Goal: Task Accomplishment & Management: Manage account settings

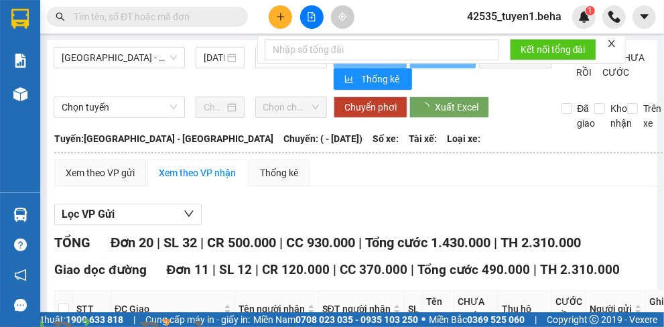
type input "[DATE]"
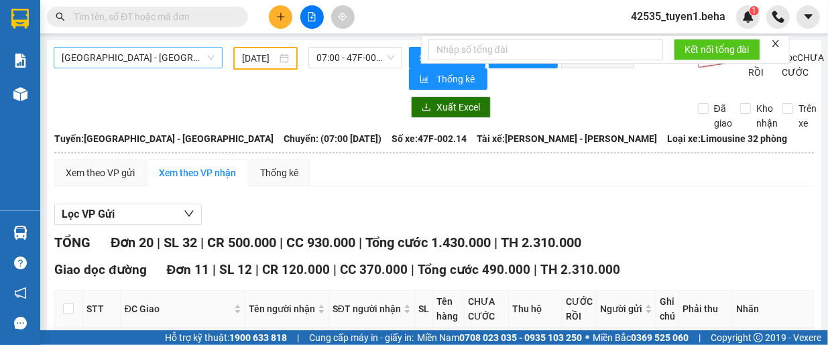
click at [125, 66] on span "[GEOGRAPHIC_DATA] - [GEOGRAPHIC_DATA]" at bounding box center [138, 58] width 153 height 20
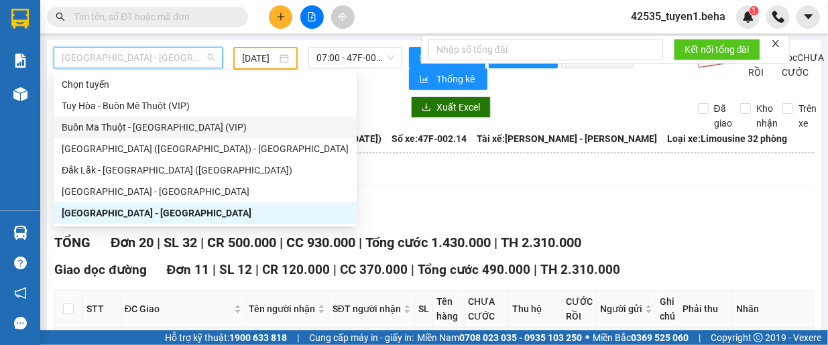
click at [130, 129] on div "Buôn Ma Thuột - [GEOGRAPHIC_DATA] (VIP)" at bounding box center [205, 127] width 287 height 15
type input "[DATE]"
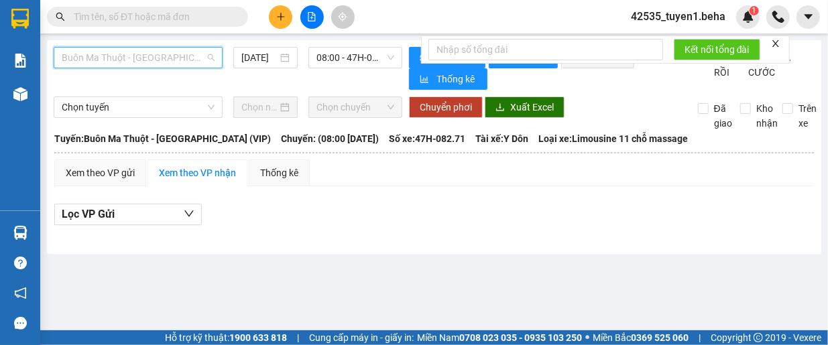
click at [135, 68] on div "Buôn Ma Thuột - [GEOGRAPHIC_DATA] (VIP)" at bounding box center [138, 57] width 169 height 21
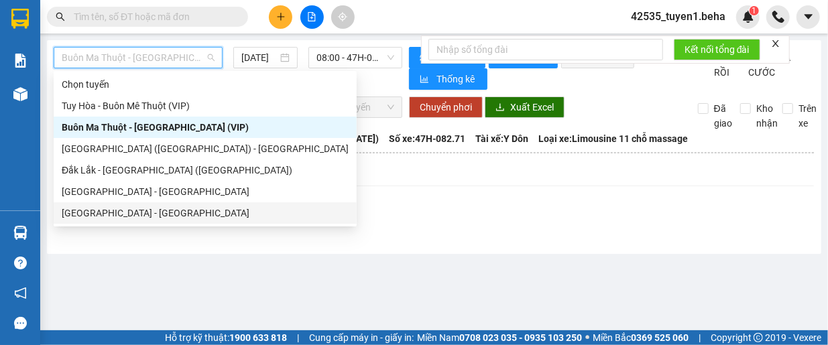
click at [145, 210] on div "[GEOGRAPHIC_DATA] - [GEOGRAPHIC_DATA]" at bounding box center [205, 213] width 287 height 15
type input "[DATE]"
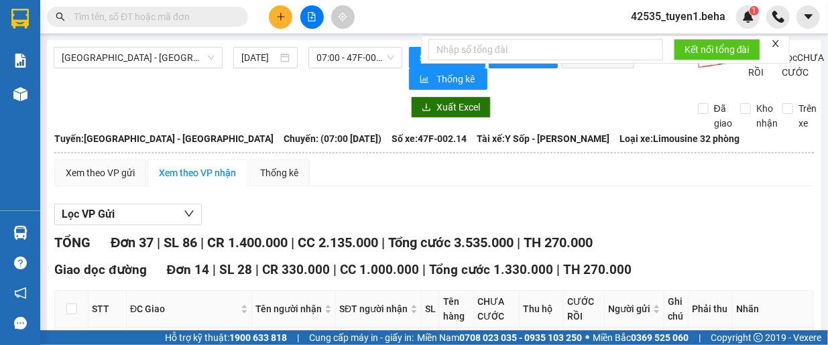
click at [131, 13] on input "text" at bounding box center [153, 16] width 158 height 15
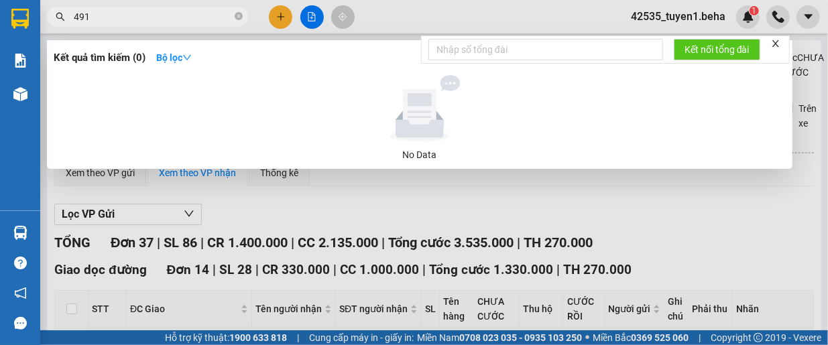
click at [663, 40] on icon "close" at bounding box center [775, 43] width 9 height 9
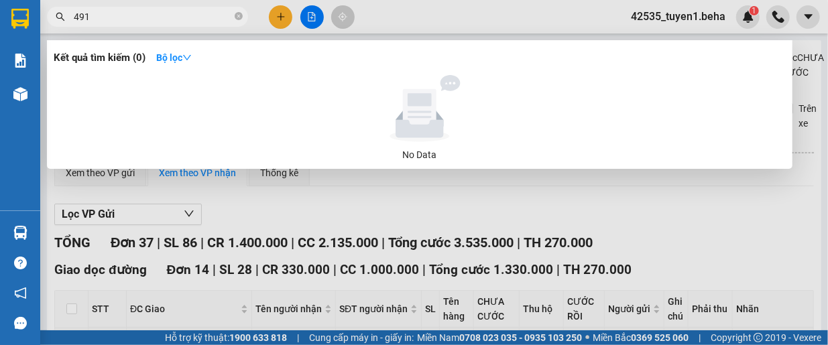
click at [130, 18] on input "491" at bounding box center [153, 16] width 158 height 15
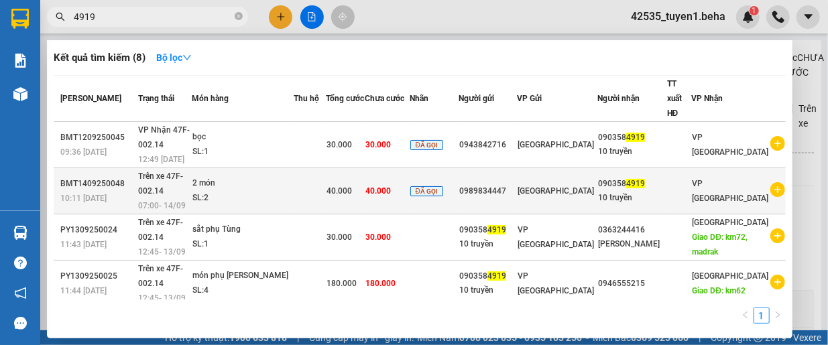
type input "4919"
click at [292, 176] on div "2 món" at bounding box center [242, 183] width 101 height 15
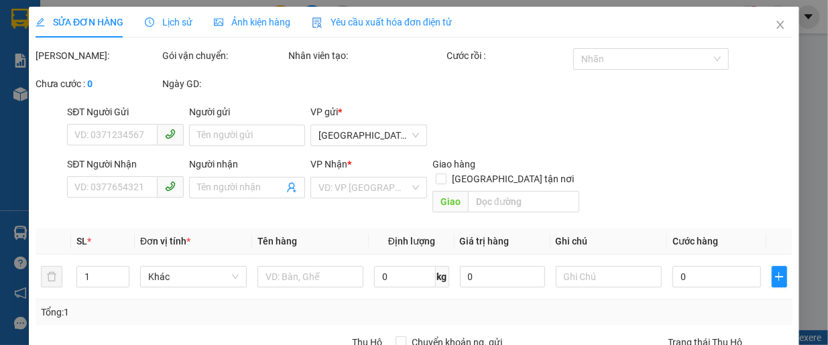
type input "0989834447"
type input "0903584919"
type input "10 truyền"
type input "40.000"
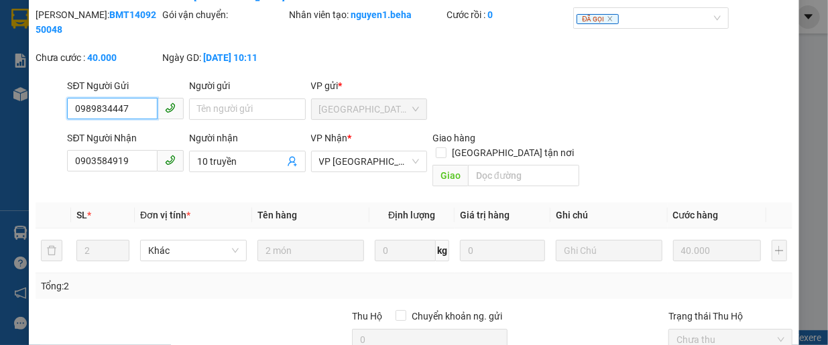
scroll to position [185, 0]
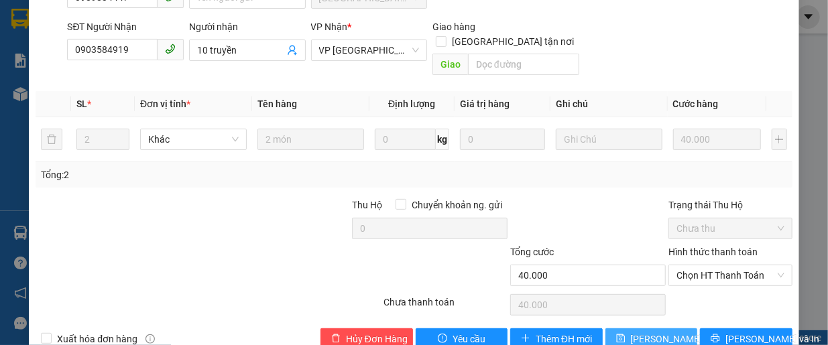
click at [623, 326] on button "[PERSON_NAME] thay đổi" at bounding box center [651, 338] width 92 height 21
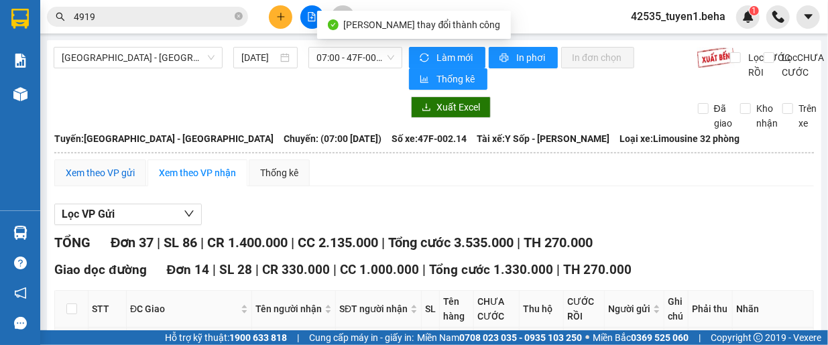
click at [122, 178] on div "Xem theo VP gửi" at bounding box center [100, 173] width 69 height 15
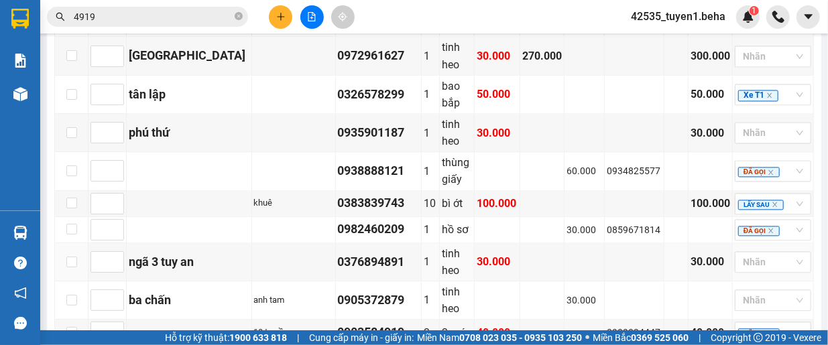
scroll to position [1291, 0]
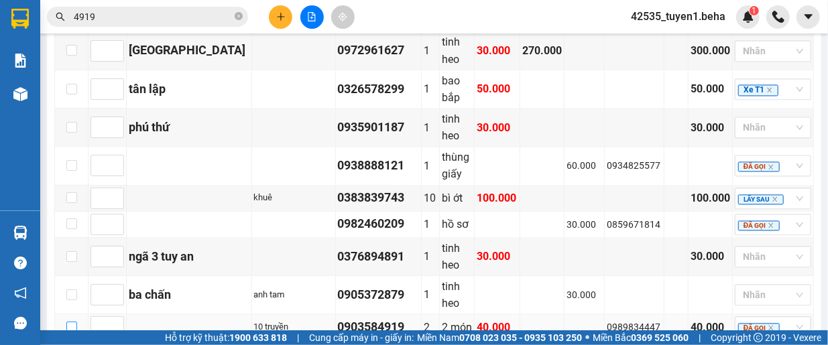
click at [70, 322] on input "checkbox" at bounding box center [71, 327] width 11 height 11
checkbox input "true"
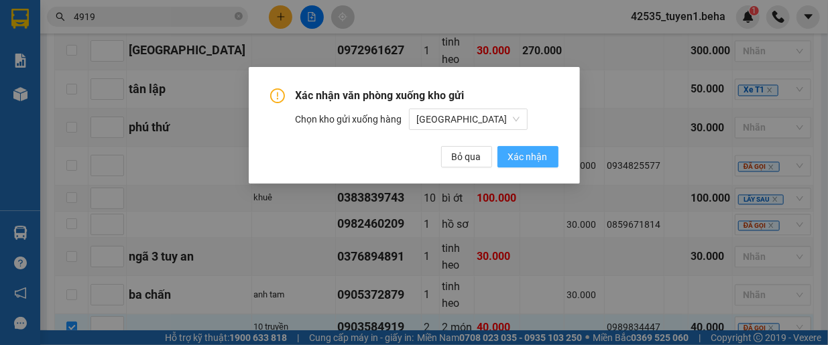
click at [513, 157] on span "Xác nhận" at bounding box center [528, 156] width 40 height 15
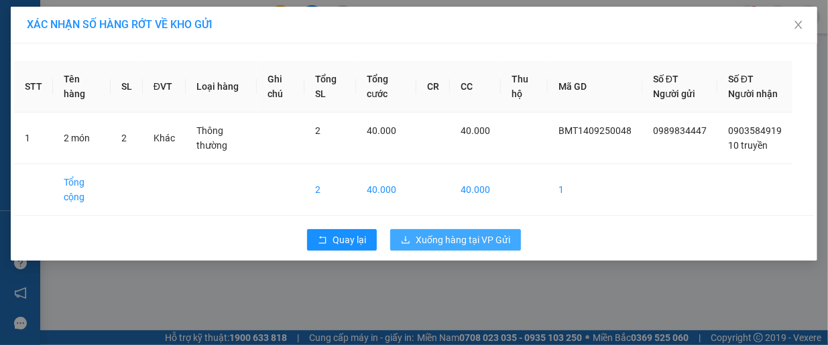
click at [498, 247] on span "Xuống hàng tại VP Gửi" at bounding box center [462, 240] width 94 height 15
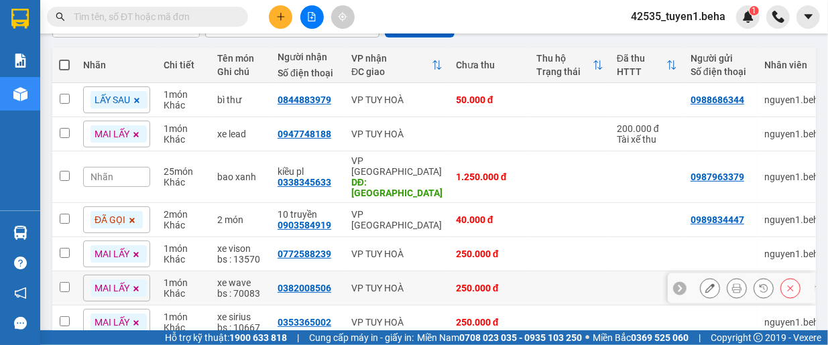
scroll to position [121, 0]
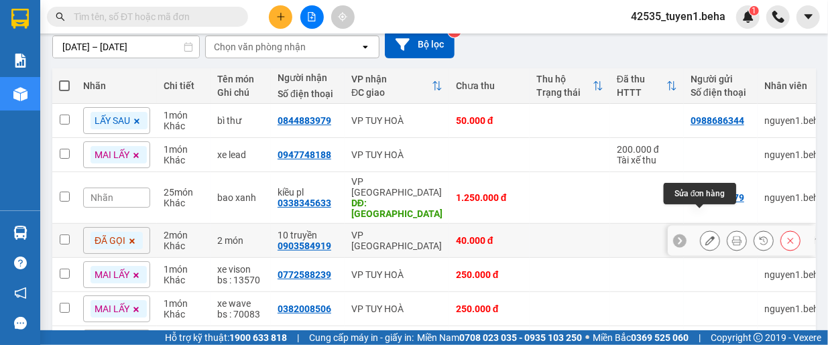
click at [705, 236] on icon at bounding box center [709, 240] width 9 height 9
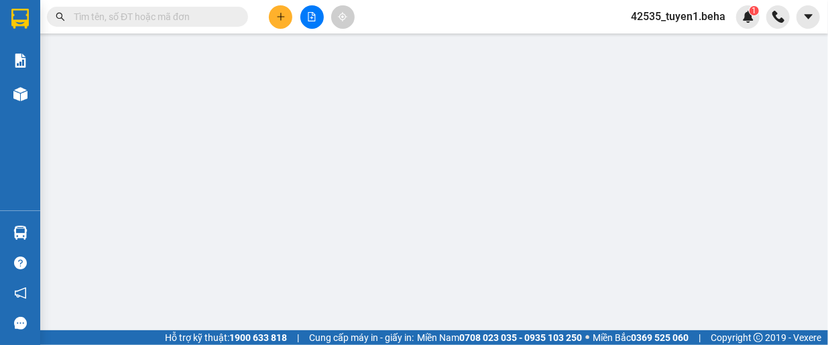
type input "0989834447"
type input "0903584919"
type input "10 truyền"
type input "40.000"
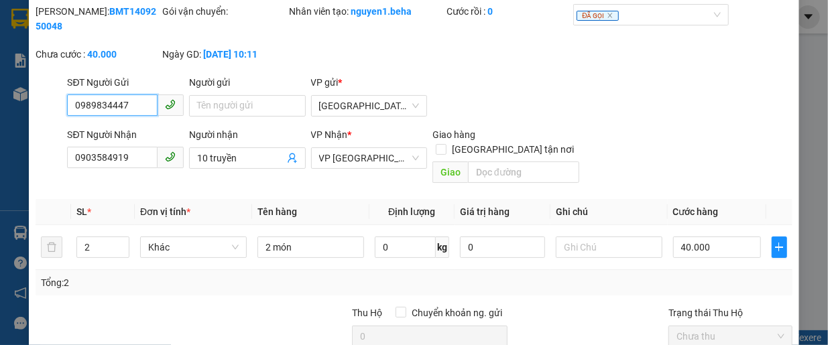
scroll to position [134, 0]
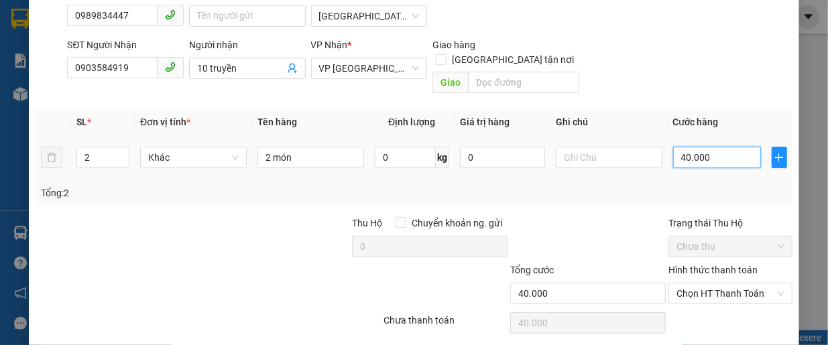
click at [714, 147] on input "40.000" at bounding box center [717, 157] width 88 height 21
type input "0"
type input "3"
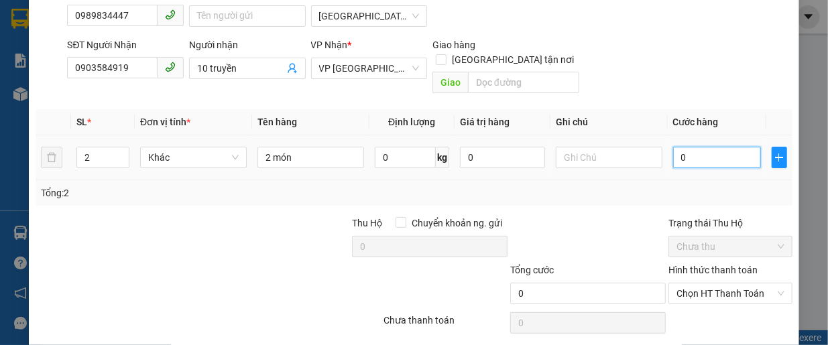
type input "3"
type input "03"
type input "30"
type input "030"
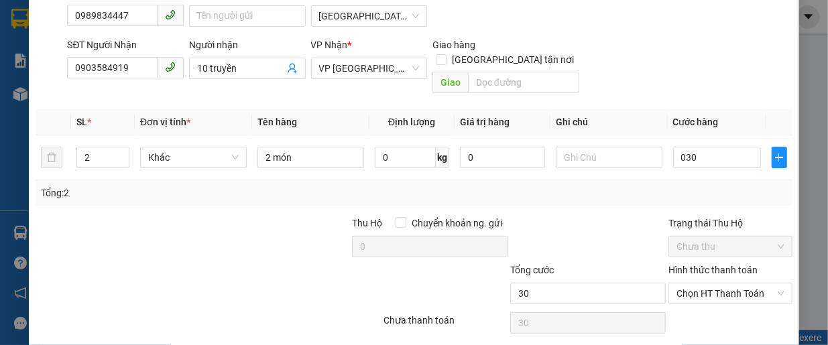
type input "30.000"
click at [606, 198] on div "Total Paid Fee 0 Total UnPaid Fee 40.000 Cash Collection Total Fee Mã ĐH: BMT14…" at bounding box center [414, 141] width 757 height 454
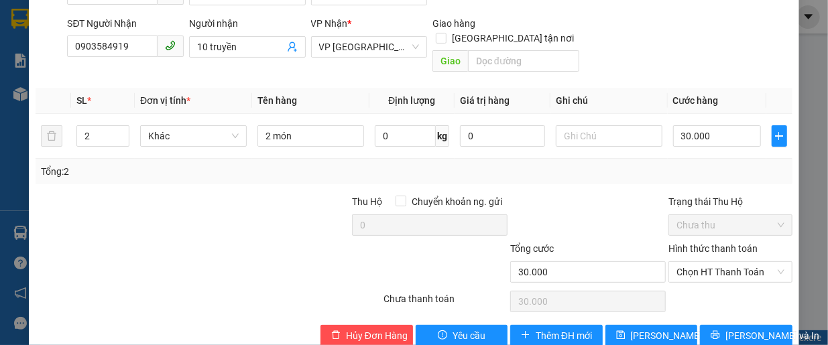
scroll to position [167, 0]
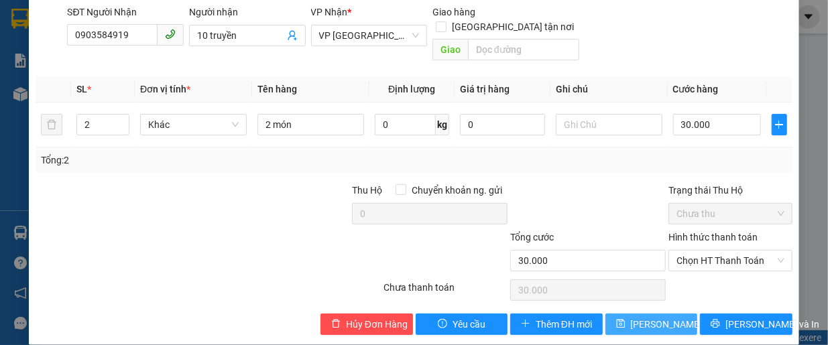
click at [631, 317] on span "[PERSON_NAME] thay đổi" at bounding box center [684, 324] width 107 height 15
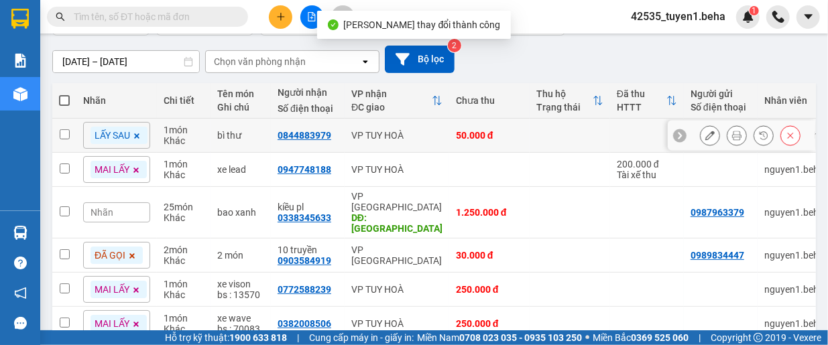
scroll to position [134, 0]
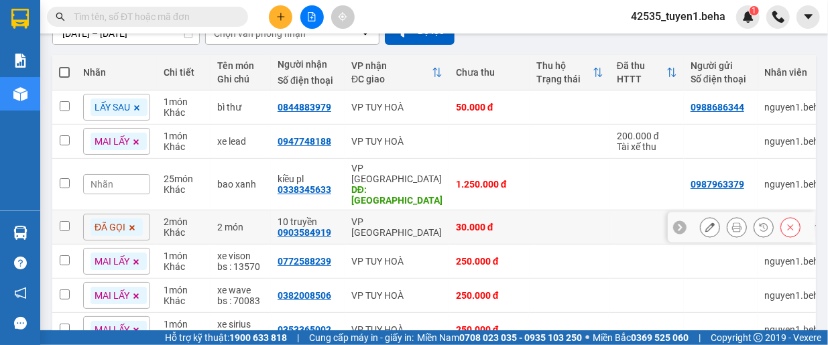
click at [62, 221] on input "checkbox" at bounding box center [65, 226] width 10 height 10
checkbox input "true"
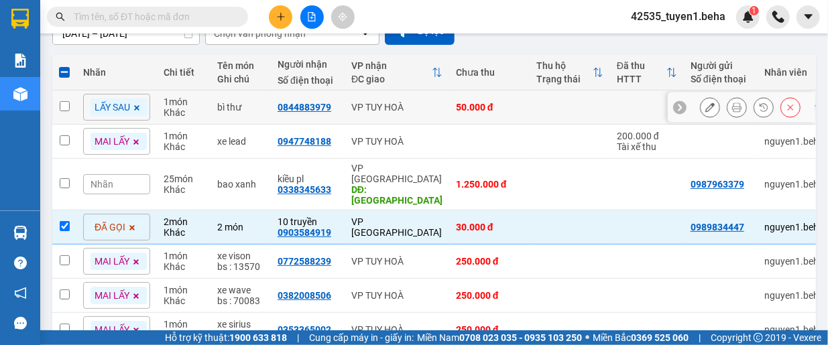
scroll to position [0, 0]
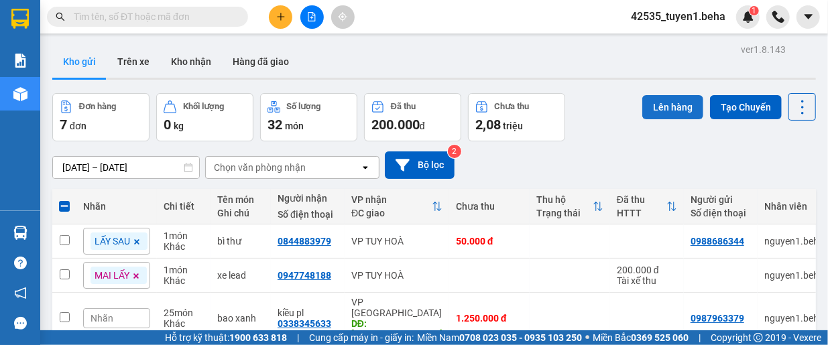
click at [658, 107] on button "Lên hàng" at bounding box center [672, 107] width 61 height 24
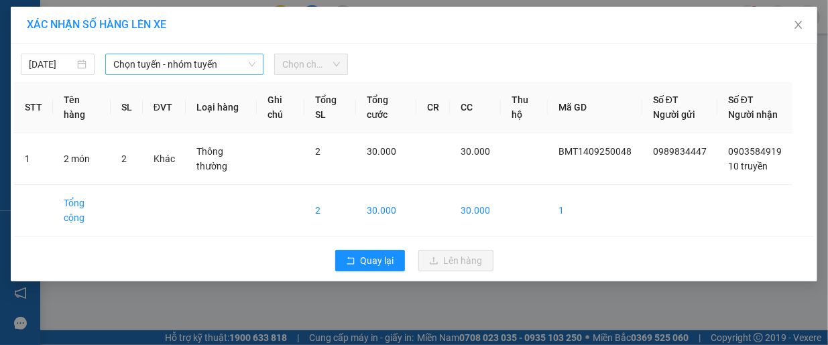
click at [180, 69] on span "Chọn tuyến - nhóm tuyến" at bounding box center [184, 64] width 142 height 20
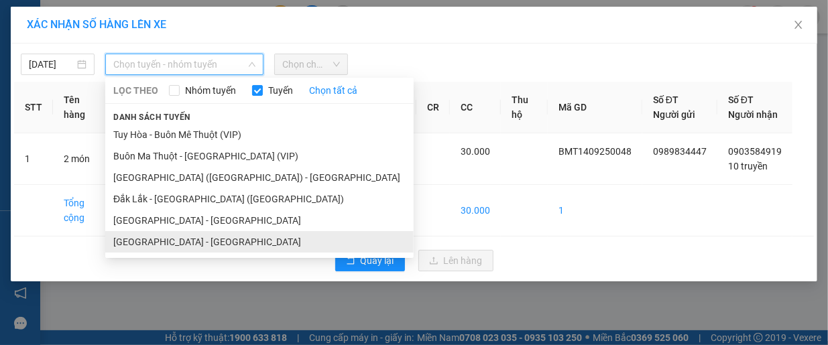
click at [178, 237] on li "[GEOGRAPHIC_DATA] - [GEOGRAPHIC_DATA]" at bounding box center [259, 241] width 308 height 21
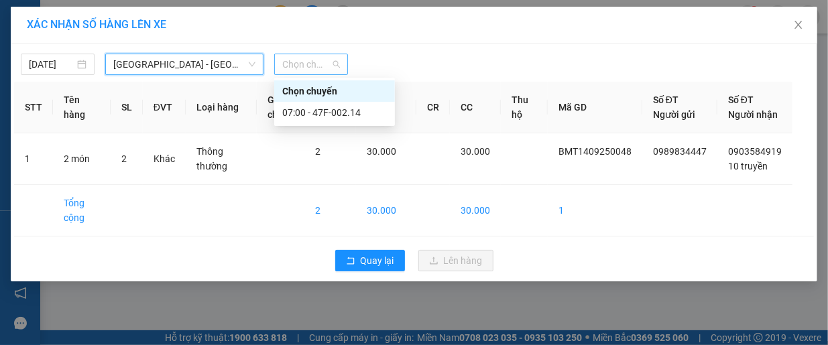
click at [316, 63] on span "Chọn chuyến" at bounding box center [311, 64] width 58 height 20
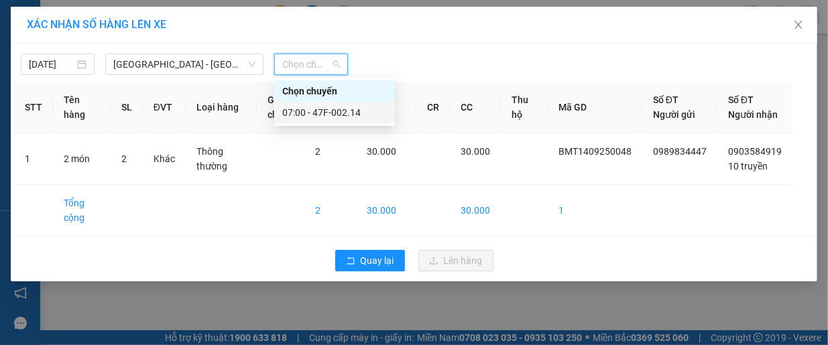
click at [373, 113] on div "07:00 - 47F-002.14" at bounding box center [334, 112] width 105 height 15
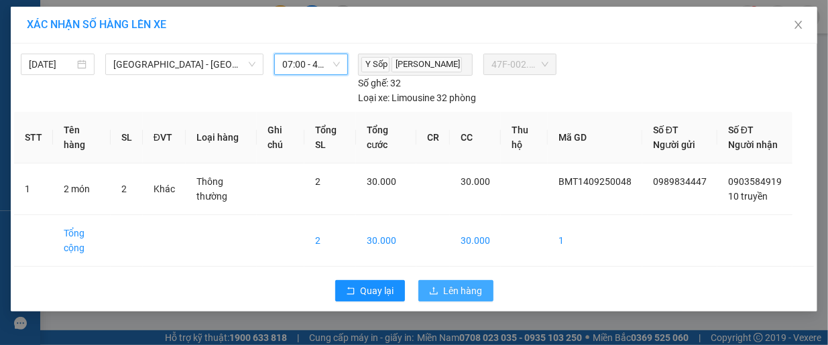
click at [444, 298] on span "Lên hàng" at bounding box center [463, 290] width 39 height 15
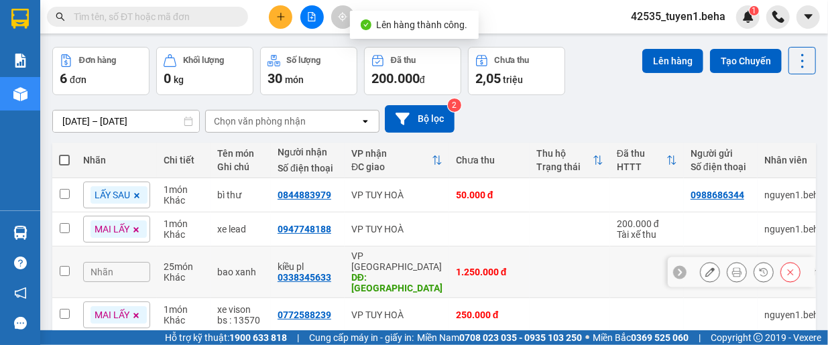
scroll to position [67, 0]
